Goal: Entertainment & Leisure: Consume media (video, audio)

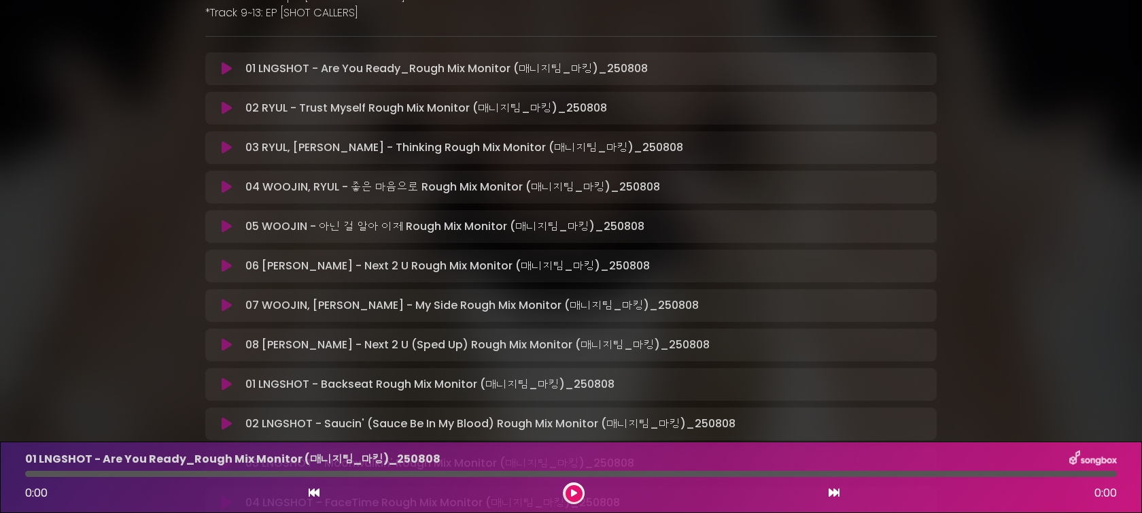
scroll to position [226, 0]
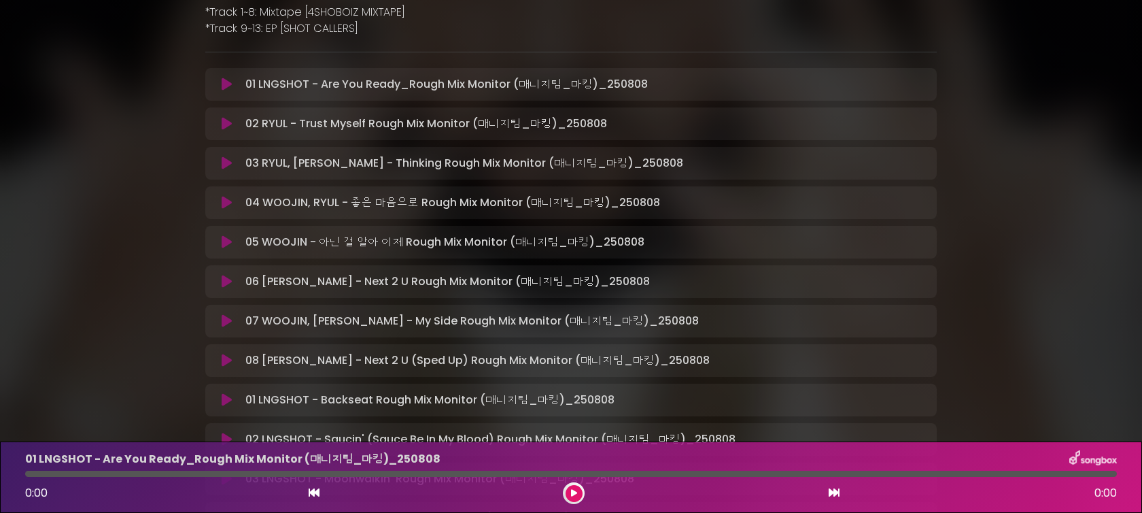
click at [224, 86] on icon at bounding box center [227, 85] width 10 height 14
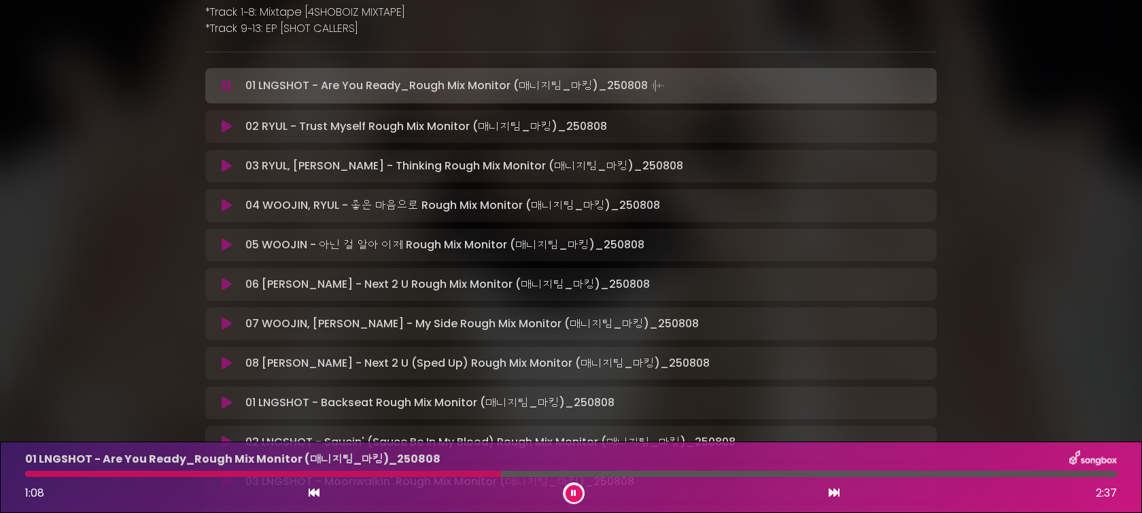
click at [214, 79] on button at bounding box center [227, 86] width 27 height 14
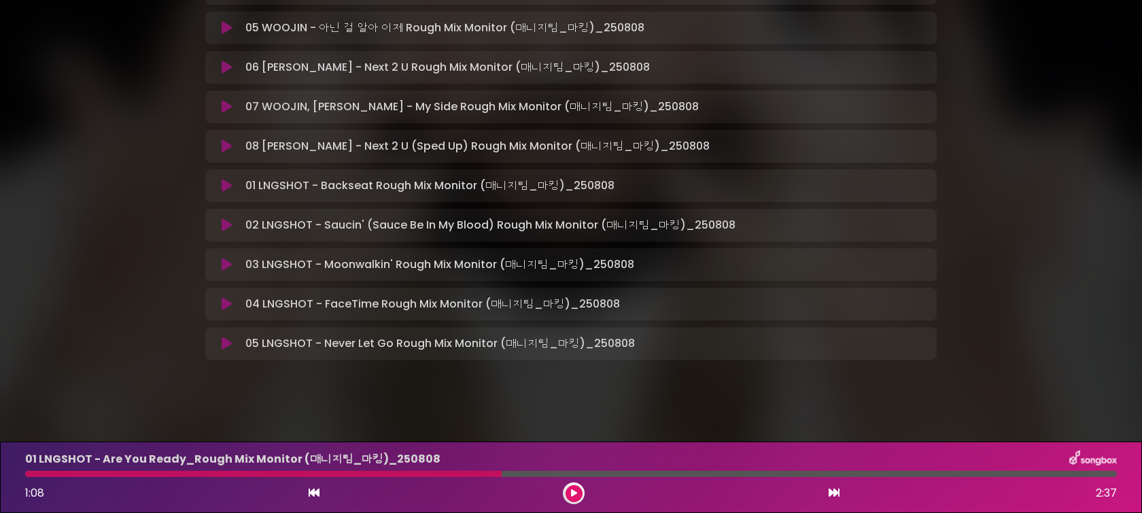
scroll to position [445, 0]
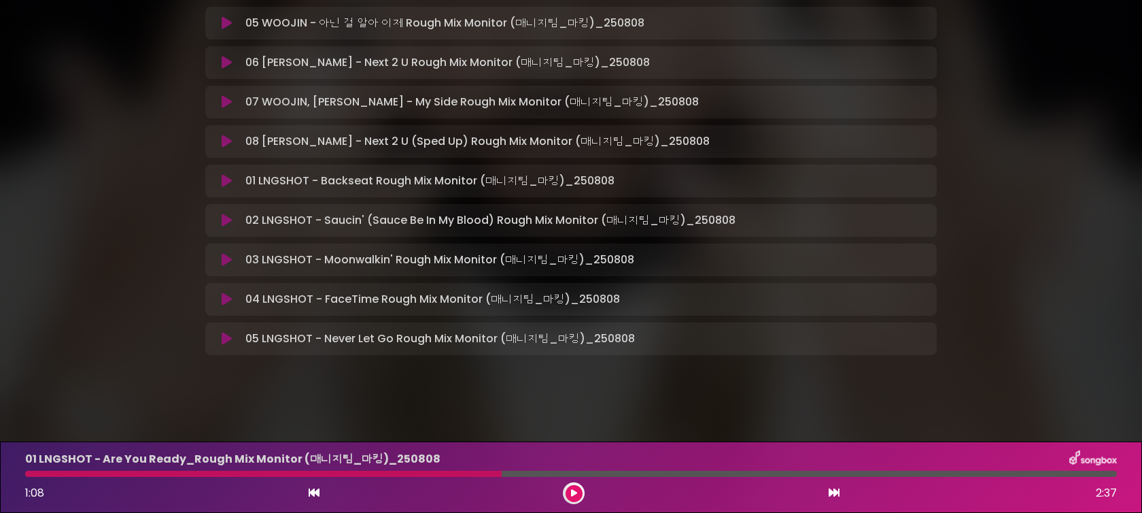
click at [226, 261] on icon at bounding box center [227, 260] width 10 height 14
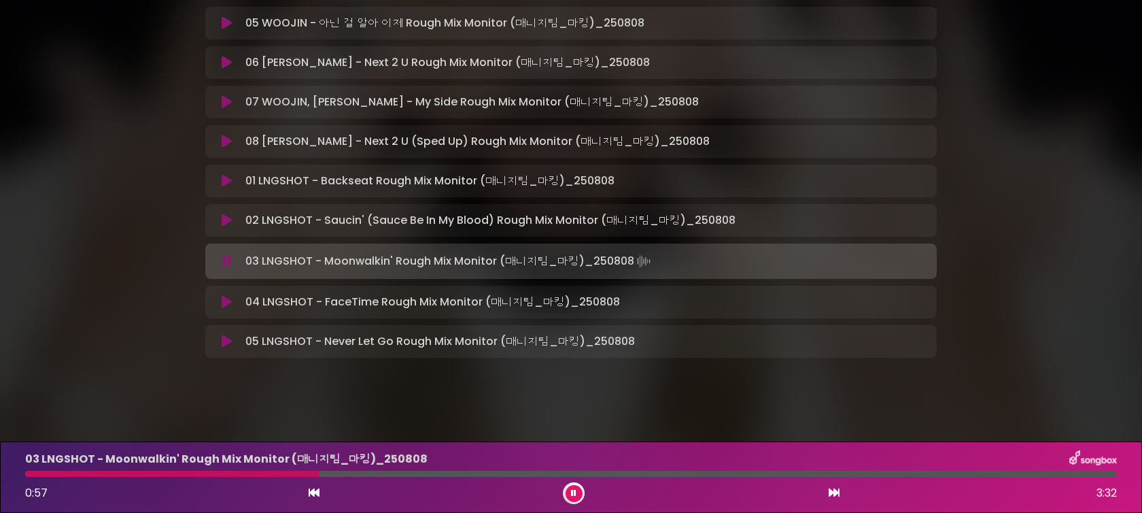
click at [226, 261] on icon at bounding box center [226, 261] width 9 height 14
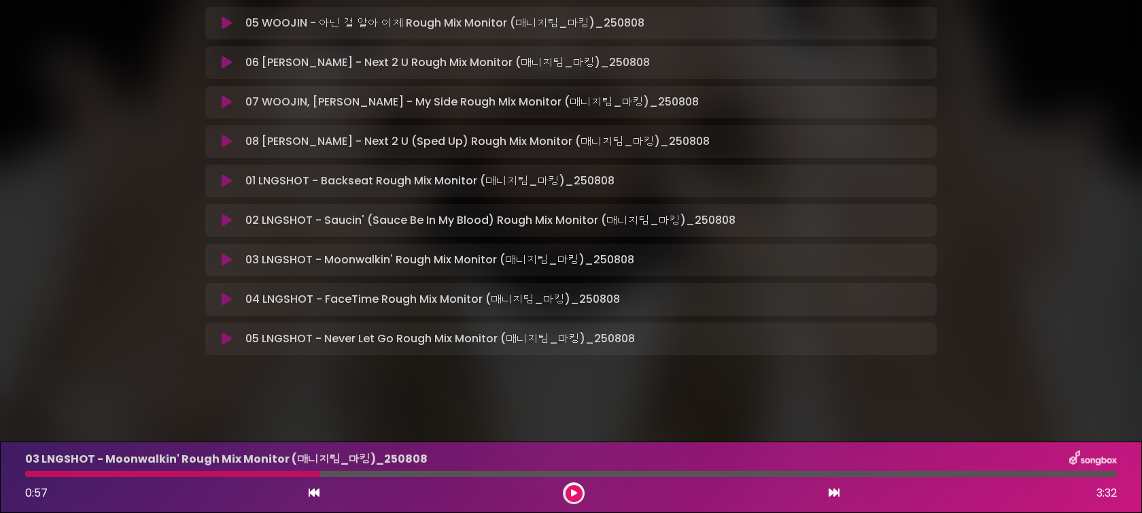
click at [230, 227] on div "02 LNGSHOT - Saucin' (Sauce Be In My Blood) Rough Mix Monitor (매니지팀_마킹)…" at bounding box center [571, 220] width 715 height 16
click at [227, 221] on icon at bounding box center [227, 221] width 10 height 14
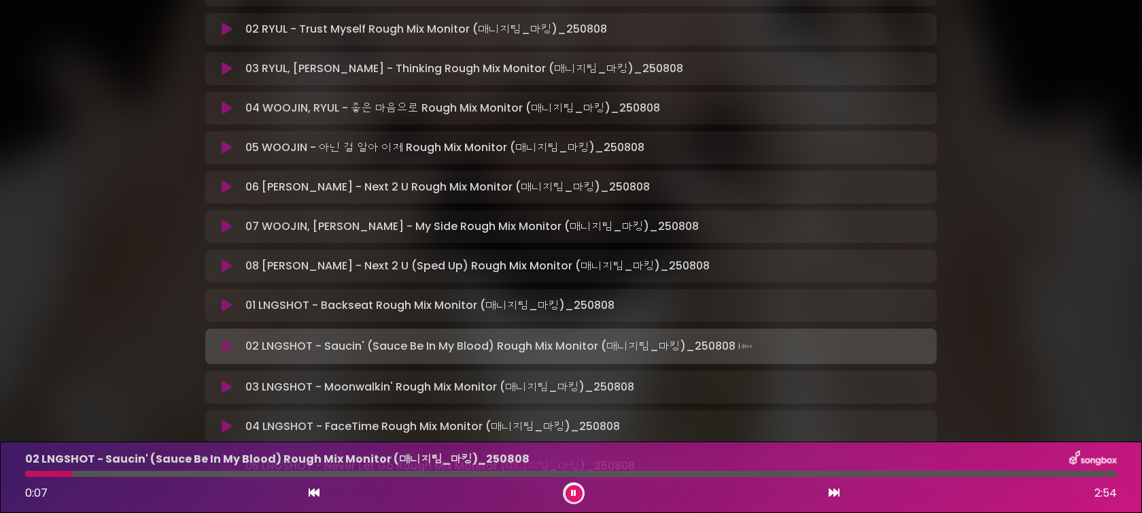
scroll to position [318, 0]
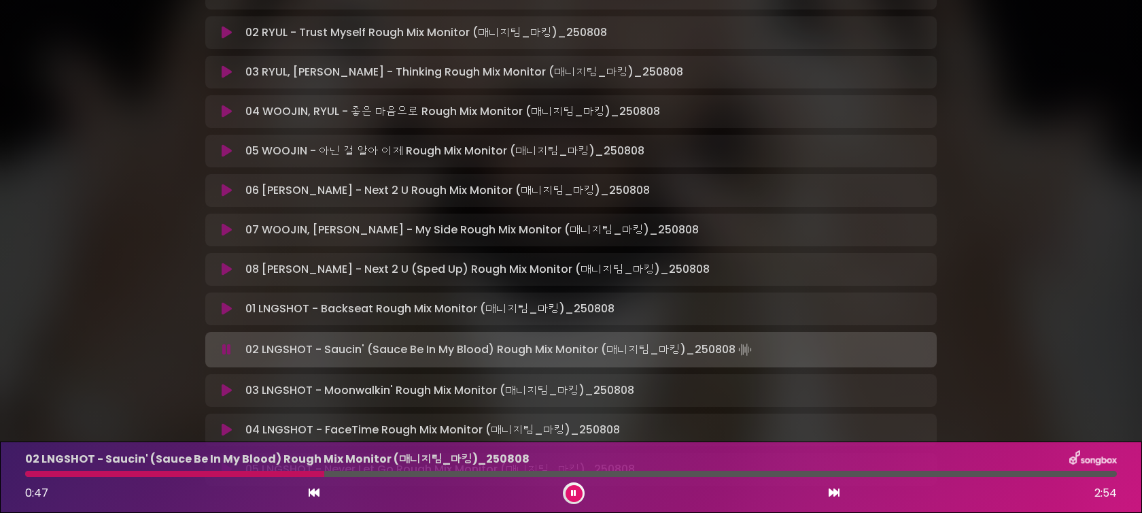
click at [224, 186] on icon at bounding box center [227, 191] width 10 height 14
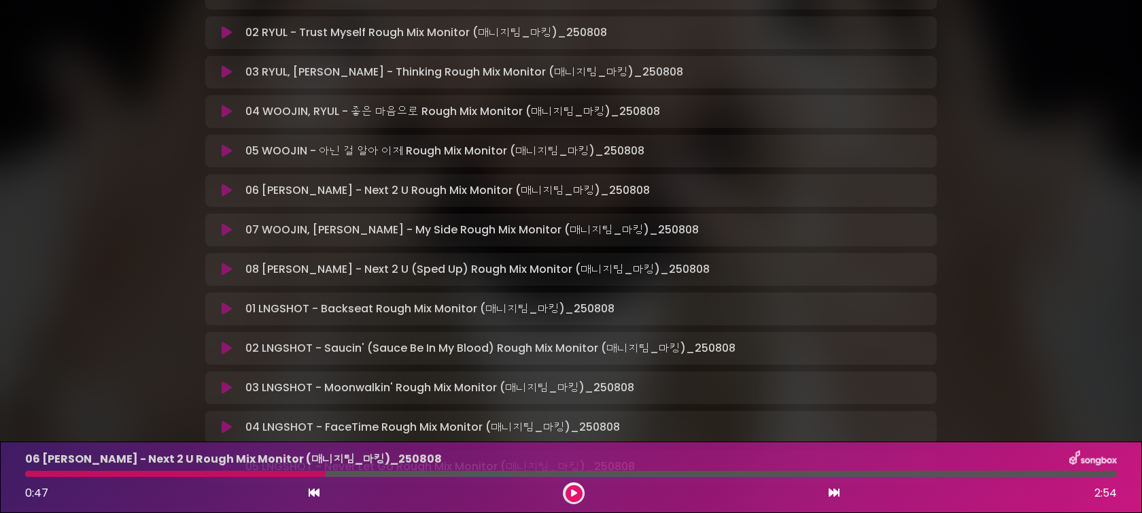
click at [228, 192] on icon at bounding box center [227, 191] width 10 height 14
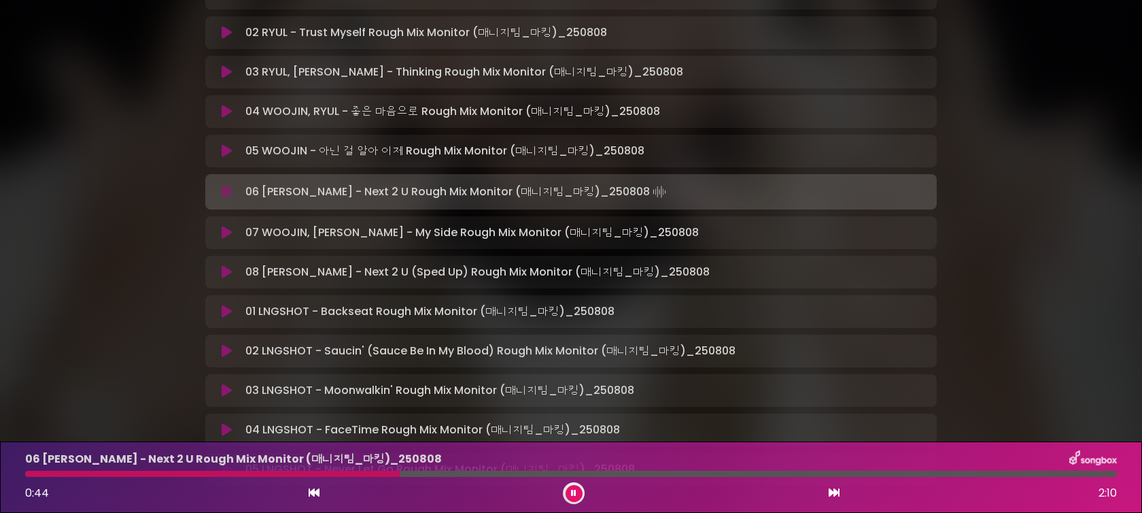
click at [225, 144] on icon at bounding box center [227, 151] width 10 height 14
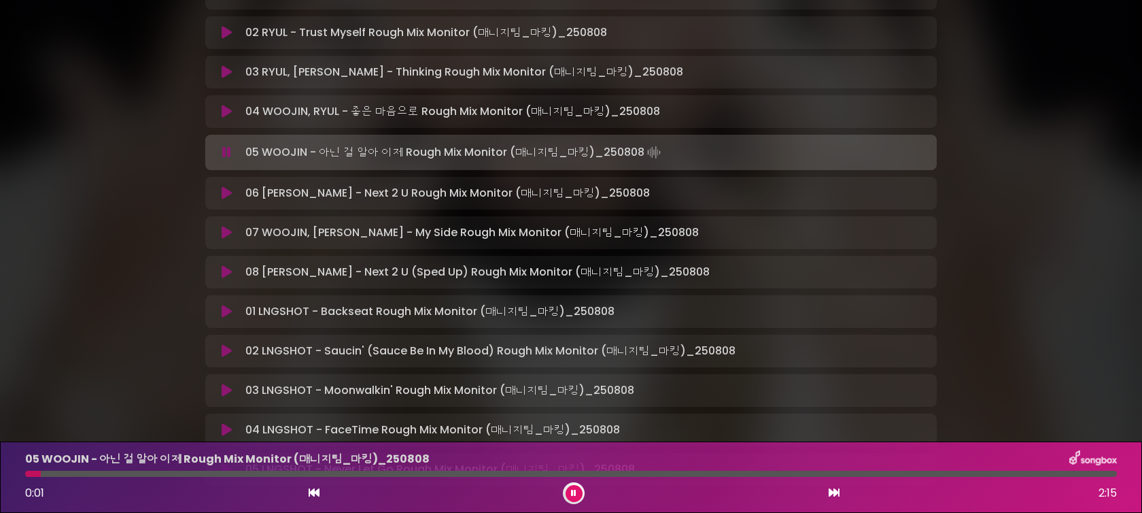
click at [222, 477] on div "05 WOOJIN - 아닌 걸 알아 이제 Rough Mix Monitor (매니지팀_마킹)_[DATE] 0:0…" at bounding box center [571, 477] width 1108 height 54
click at [237, 475] on div at bounding box center [571, 474] width 1092 height 6
click at [226, 118] on div "04 WOOJIN, RYUL - 좋은 마음으로 Rough Mix Monitor (매니지팀_마킹)_250808 L…" at bounding box center [571, 111] width 715 height 16
click at [226, 113] on icon at bounding box center [227, 112] width 10 height 14
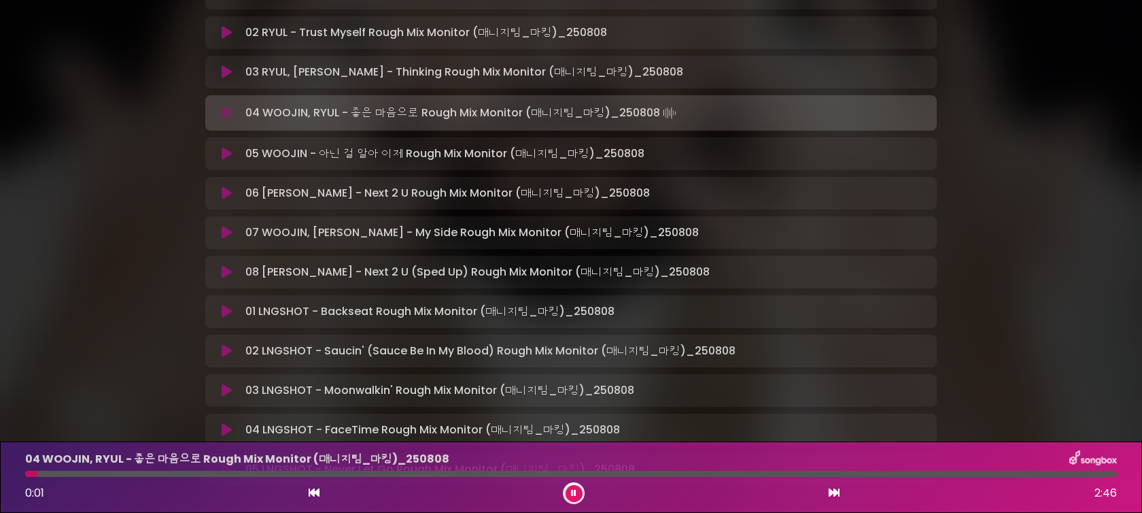
click at [269, 477] on div "04 WOOJIN, RYUL - 좋은 마음으로 Rough Mix Monitor (매니지팀_마킹)_[DATE] 0…" at bounding box center [571, 477] width 1108 height 54
click at [289, 477] on div "04 WOOJIN, RYUL - 좋은 마음으로 Rough Mix Monitor (매니지팀_마킹)_[DATE] 0…" at bounding box center [571, 477] width 1108 height 54
click at [325, 476] on div at bounding box center [571, 474] width 1092 height 6
click at [509, 473] on div at bounding box center [571, 474] width 1092 height 6
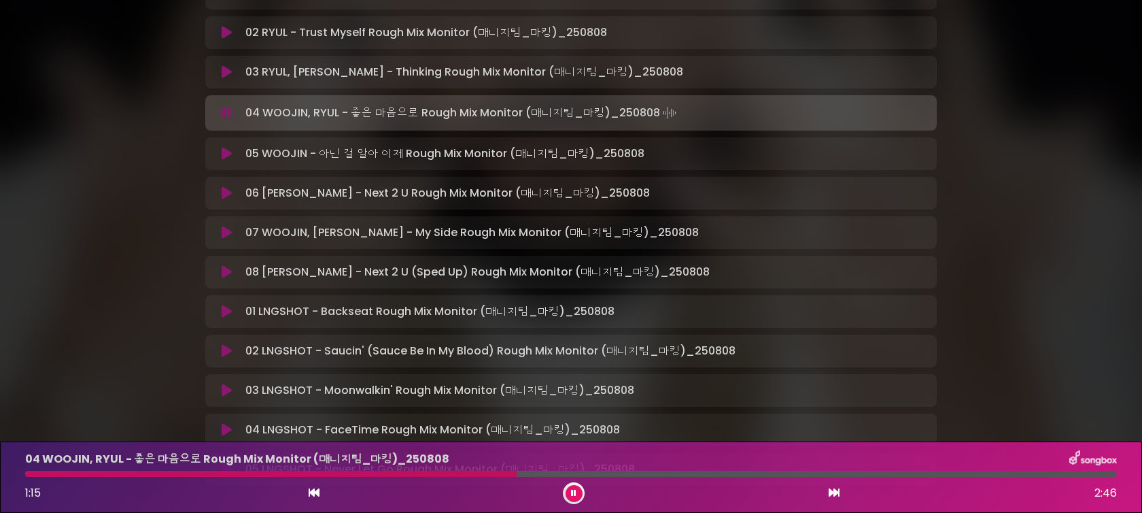
click at [660, 475] on div at bounding box center [571, 474] width 1092 height 6
click at [224, 69] on icon at bounding box center [227, 72] width 10 height 14
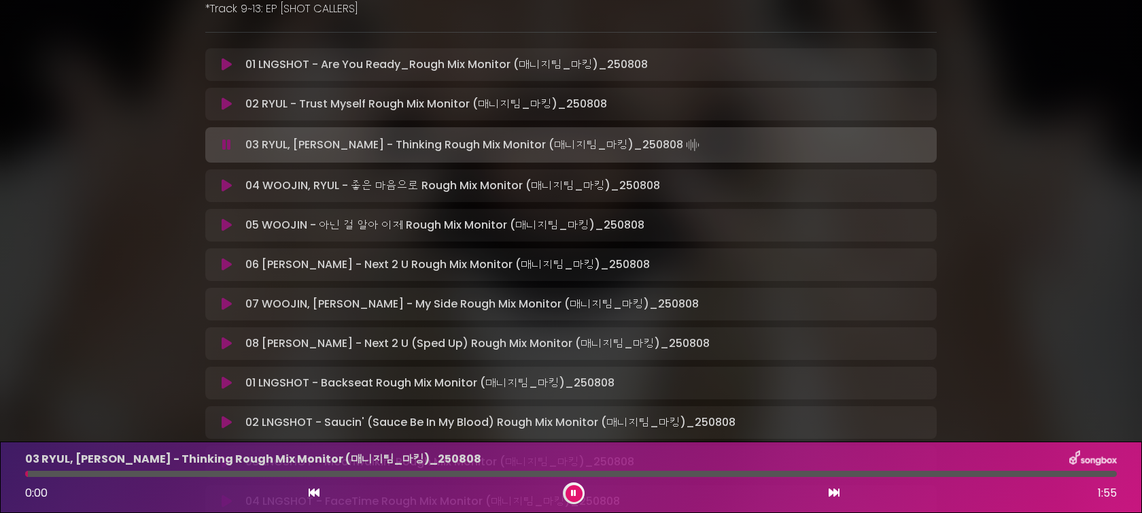
scroll to position [241, 0]
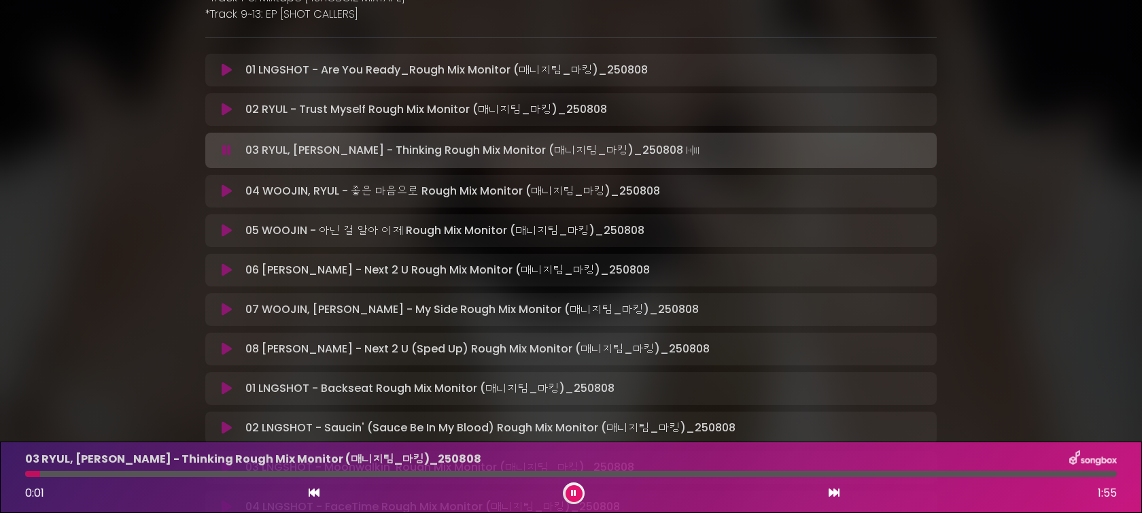
click at [225, 105] on icon at bounding box center [227, 110] width 10 height 14
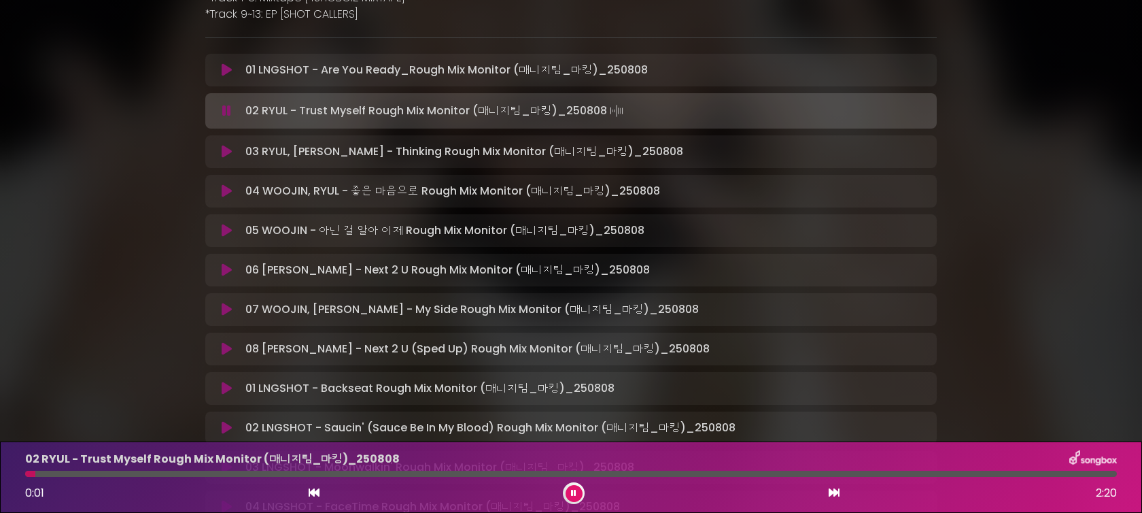
click at [58, 473] on div at bounding box center [571, 474] width 1092 height 6
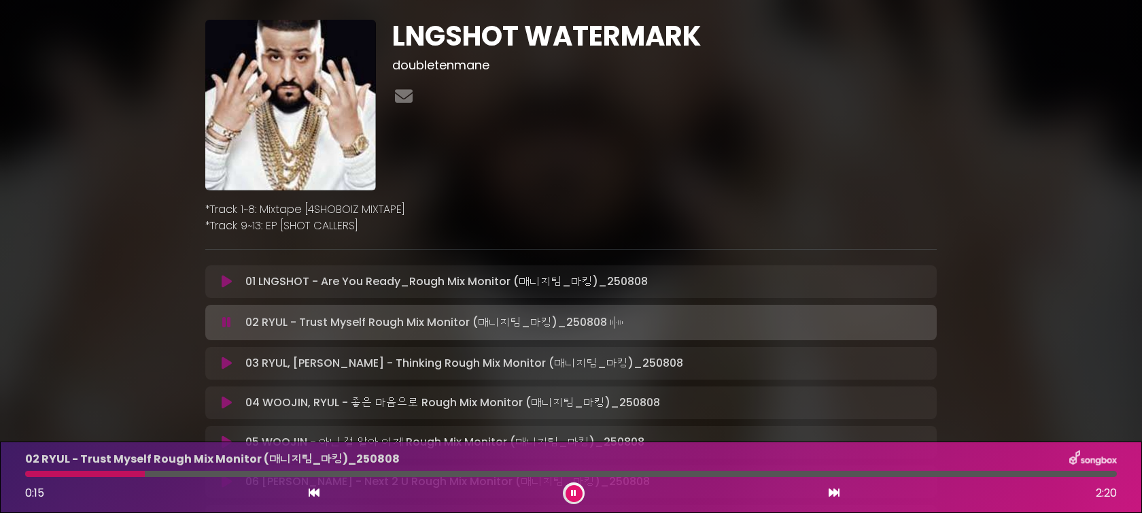
scroll to position [26, 0]
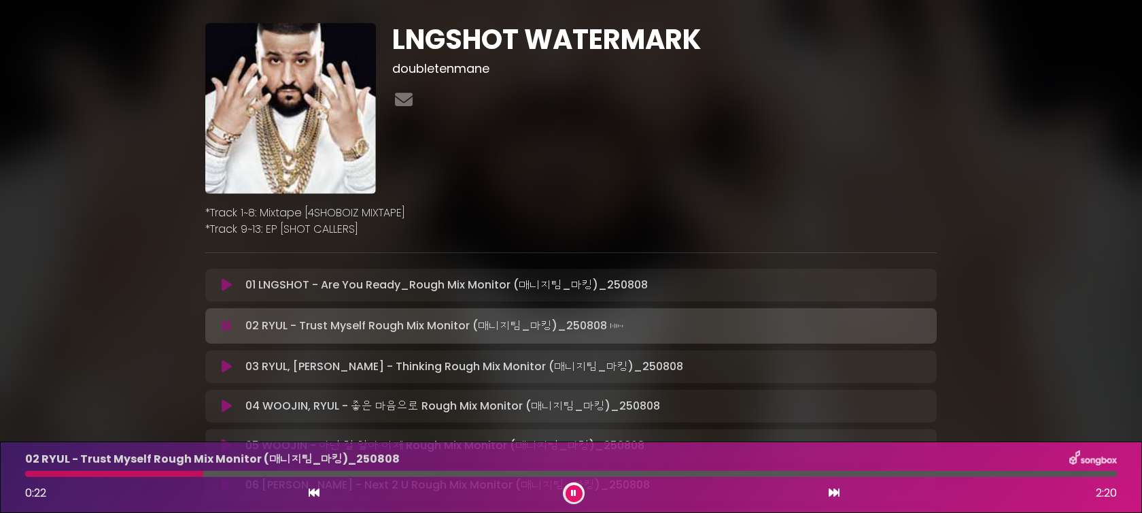
click at [226, 330] on icon at bounding box center [226, 326] width 9 height 14
